Goal: Go to known website: Go to known website

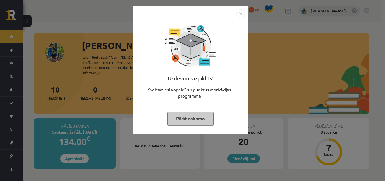
click at [192, 115] on button "Pildīt nākamo" at bounding box center [190, 118] width 46 height 13
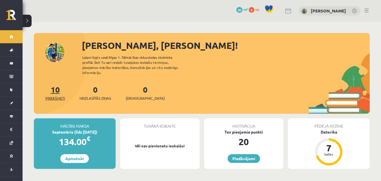
click at [54, 84] on link "10 Priekšmeti" at bounding box center [54, 92] width 19 height 17
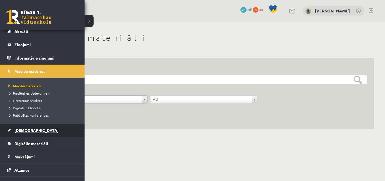
scroll to position [54, 0]
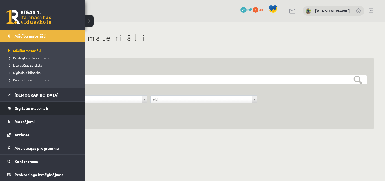
click at [35, 109] on span "Digitālie materiāli" at bounding box center [31, 107] width 34 height 5
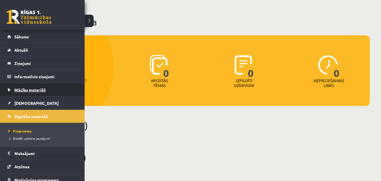
click at [30, 92] on link "Mācību materiāli" at bounding box center [42, 89] width 70 height 13
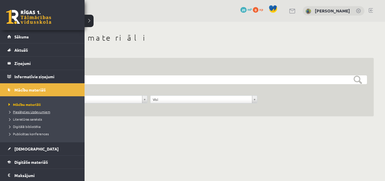
click at [23, 109] on link "Pieslēgties Uzdevumiem" at bounding box center [43, 111] width 72 height 5
